Goal: Task Accomplishment & Management: Complete application form

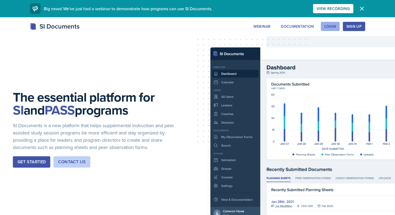
click at [325, 30] on button "Login" at bounding box center [330, 26] width 19 height 9
click at [327, 27] on div "Login" at bounding box center [331, 26] width 12 height 4
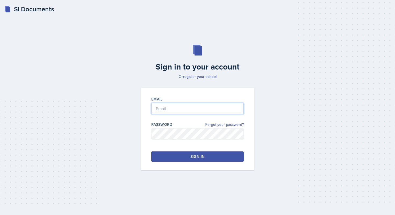
click at [197, 108] on input "email" at bounding box center [197, 108] width 93 height 11
type input "[EMAIL_ADDRESS][DOMAIN_NAME]"
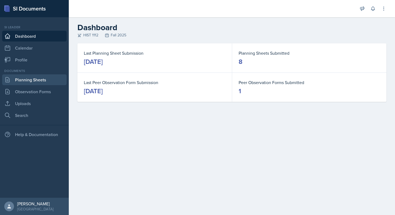
click at [28, 76] on link "Planning Sheets" at bounding box center [34, 79] width 65 height 11
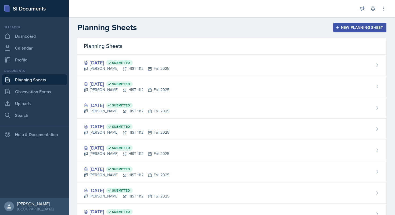
click at [343, 24] on button "New Planning Sheet" at bounding box center [360, 27] width 53 height 9
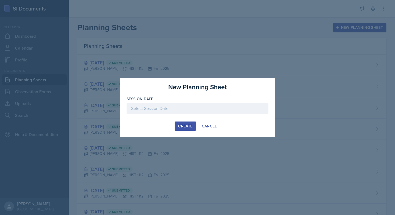
click at [227, 107] on div at bounding box center [198, 107] width 142 height 11
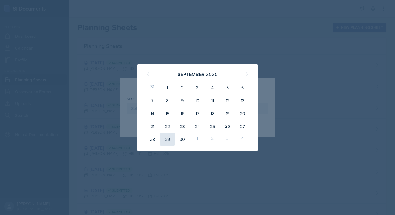
click at [172, 142] on div "29" at bounding box center [167, 139] width 15 height 13
type input "[DATE]"
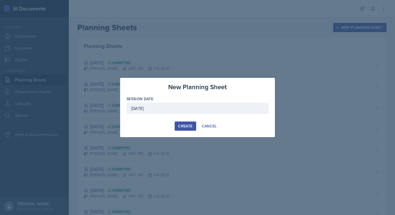
click at [186, 127] on div "Create" at bounding box center [185, 126] width 14 height 4
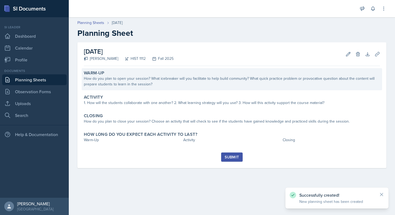
click at [169, 82] on div "How do you plan to open your session? What icebreaker will you facilitate to he…" at bounding box center [232, 81] width 296 height 11
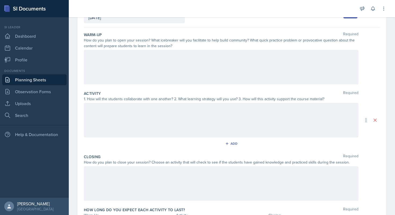
scroll to position [42, 0]
click at [157, 73] on div at bounding box center [221, 66] width 275 height 34
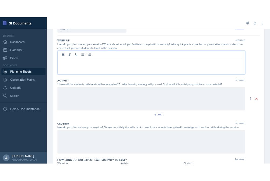
scroll to position [51, 0]
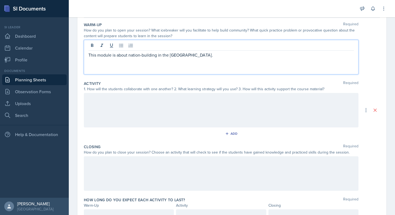
click at [190, 54] on p "This module is about nation-building in the [GEOGRAPHIC_DATA]." at bounding box center [221, 55] width 266 height 6
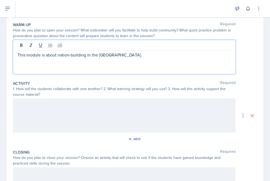
scroll to position [52, 0]
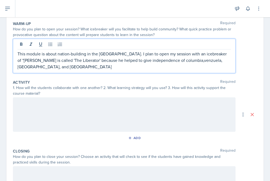
click at [140, 69] on p "This module is about nation-building in the [GEOGRAPHIC_DATA]. I plan to open m…" at bounding box center [123, 60] width 213 height 19
click at [163, 61] on p "This module is about nation-building in the [GEOGRAPHIC_DATA]. I plan to open m…" at bounding box center [123, 60] width 213 height 19
click at [181, 60] on p "This module is about nation-building in the [GEOGRAPHIC_DATA]. I plan to open m…" at bounding box center [123, 60] width 213 height 19
click at [179, 61] on p "This module is about nation-building in the [GEOGRAPHIC_DATA]. I plan to open m…" at bounding box center [123, 60] width 213 height 19
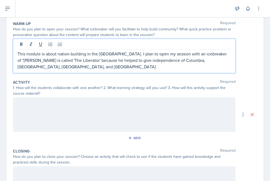
click at [173, 64] on p "This module is about nation-building in the [GEOGRAPHIC_DATA]. I plan to open m…" at bounding box center [123, 60] width 213 height 19
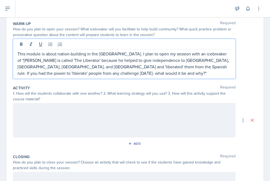
click at [155, 71] on p "This module is about nation-building in the [GEOGRAPHIC_DATA]. I plan to open m…" at bounding box center [123, 64] width 213 height 26
click at [92, 73] on p "This module is about nation-building in the [GEOGRAPHIC_DATA]. I plan to open m…" at bounding box center [123, 64] width 213 height 26
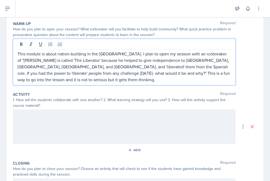
click at [88, 81] on p "This module is about nation-building in the [GEOGRAPHIC_DATA]. I plan to open m…" at bounding box center [123, 67] width 213 height 32
click at [177, 80] on p "This module is about nation-building in the [GEOGRAPHIC_DATA]. I plan to open m…" at bounding box center [123, 67] width 213 height 32
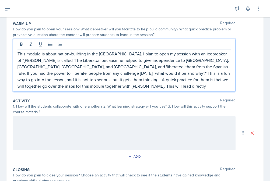
click at [198, 87] on p "This module is about nation-building in the [GEOGRAPHIC_DATA]. I plan to open m…" at bounding box center [123, 70] width 213 height 39
click at [115, 88] on p "This module is about nation-building in the [GEOGRAPHIC_DATA]. I plan to open m…" at bounding box center [123, 70] width 213 height 39
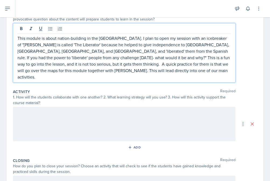
click at [133, 112] on div at bounding box center [124, 124] width 222 height 34
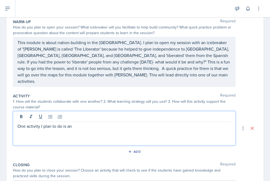
scroll to position [69, 0]
